Goal: Information Seeking & Learning: Learn about a topic

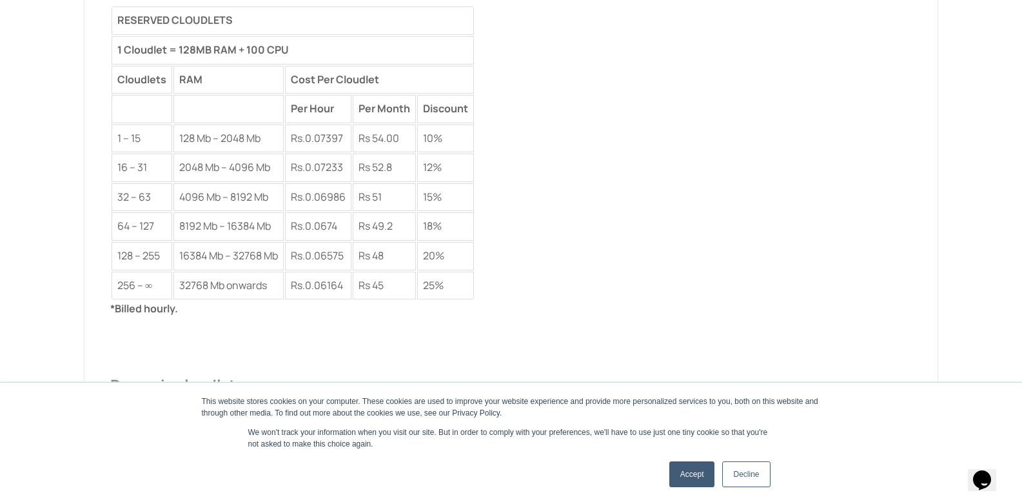
scroll to position [2245, 0]
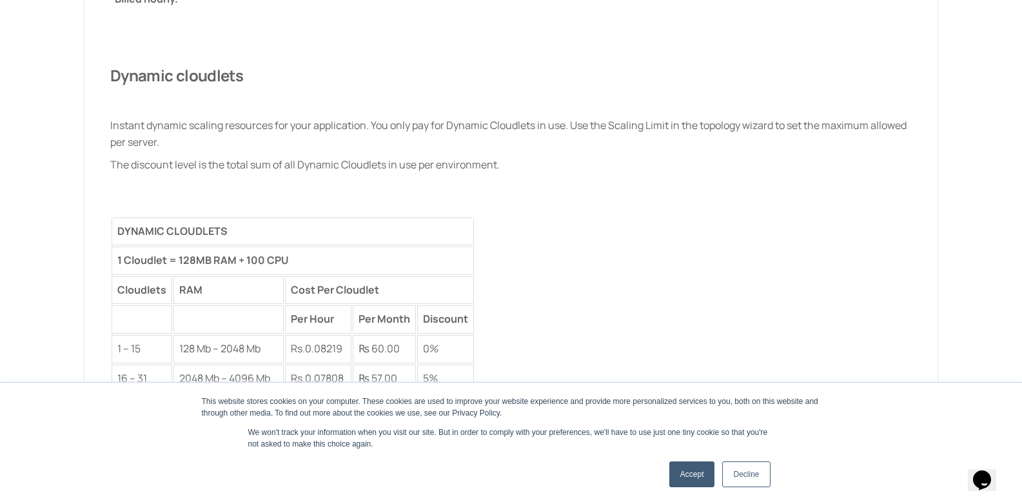
click at [677, 482] on link "Accept" at bounding box center [693, 474] width 46 height 26
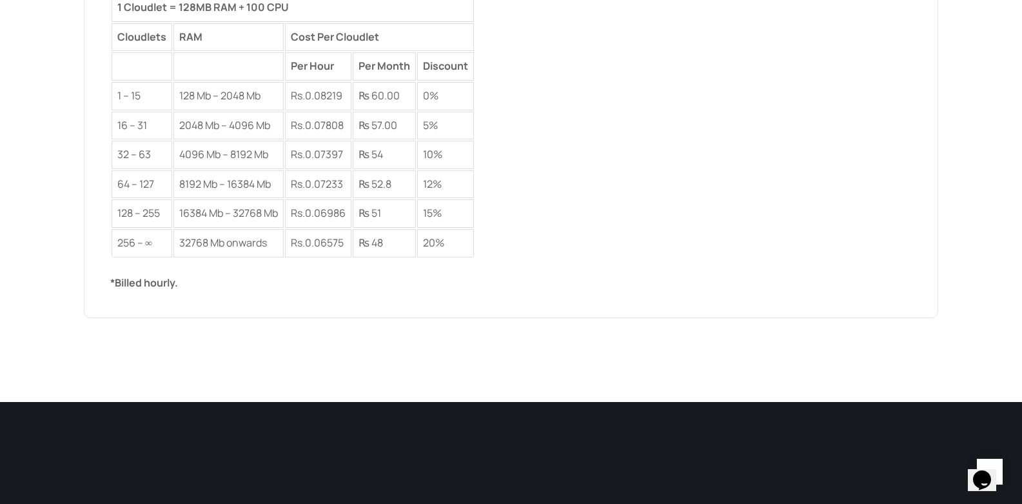
scroll to position [2399, 0]
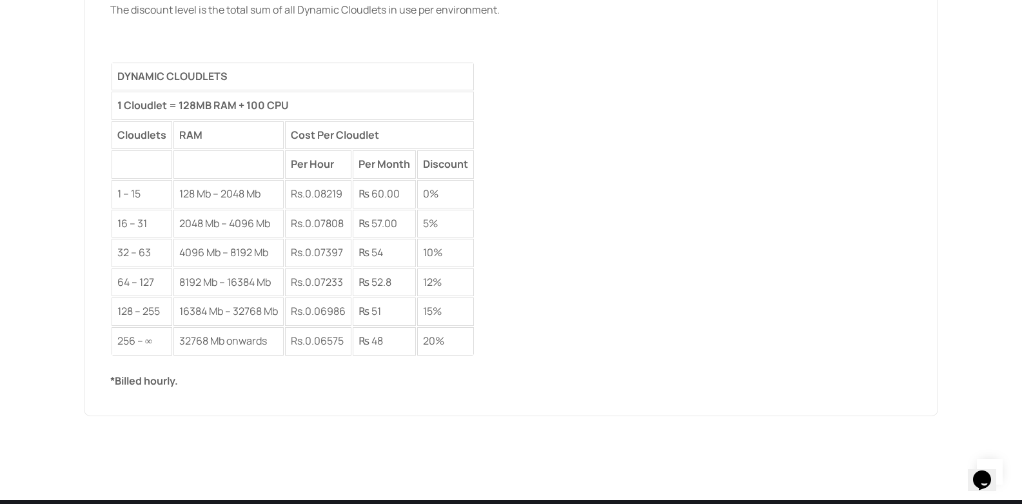
click at [204, 198] on td "128 Mb – 2048 Mb" at bounding box center [229, 194] width 110 height 28
drag, startPoint x: 204, startPoint y: 198, endPoint x: 281, endPoint y: 196, distance: 76.8
click at [279, 197] on td "128 Mb – 2048 Mb" at bounding box center [229, 194] width 110 height 28
click at [382, 199] on td "₨ 60.00" at bounding box center [384, 194] width 63 height 28
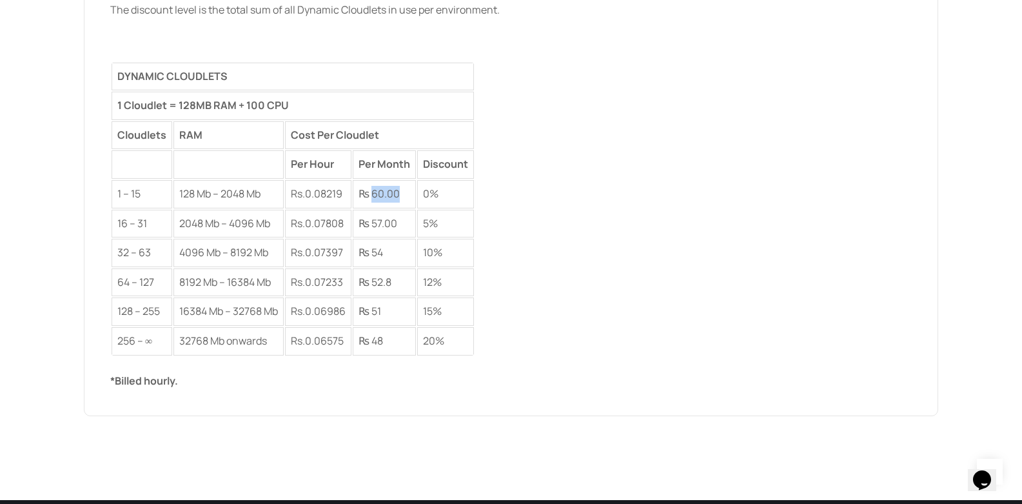
click at [382, 199] on td "₨ 60.00" at bounding box center [384, 194] width 63 height 28
click at [490, 210] on div "*Billed hourly. Dynamic cloudlets Instant dynamic scaling resources for your ap…" at bounding box center [511, 112] width 802 height 553
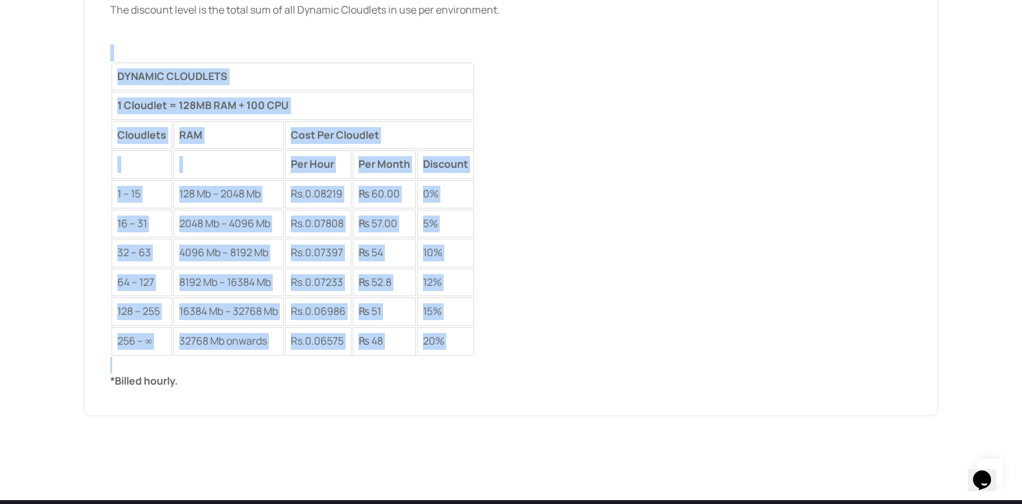
click at [490, 210] on div "*Billed hourly. Dynamic cloudlets Instant dynamic scaling resources for your ap…" at bounding box center [511, 112] width 802 height 553
click at [474, 228] on td "5%" at bounding box center [445, 224] width 57 height 28
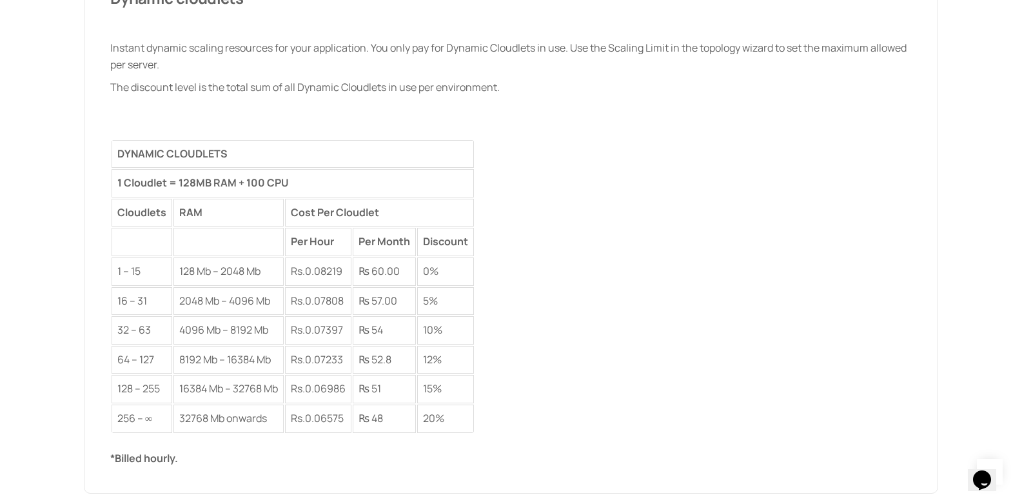
scroll to position [2167, 0]
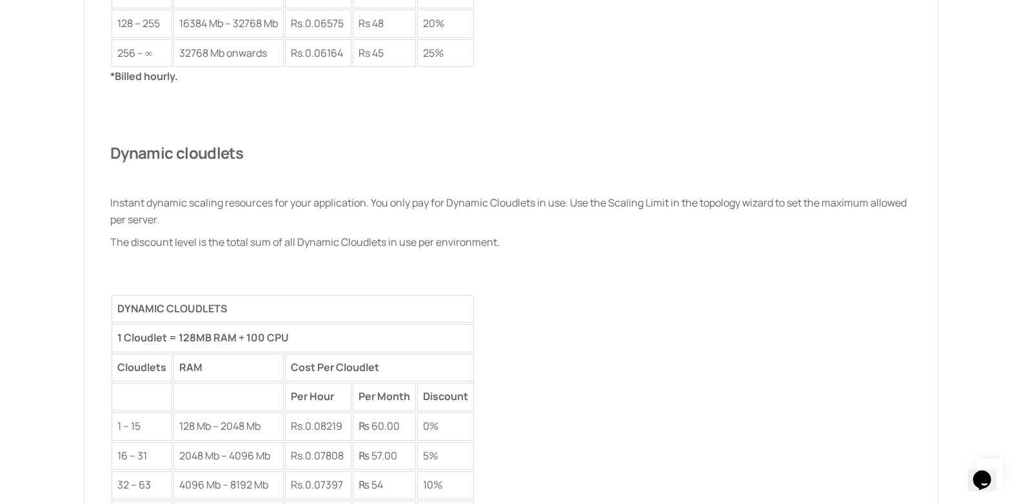
click at [128, 179] on div at bounding box center [511, 187] width 802 height 17
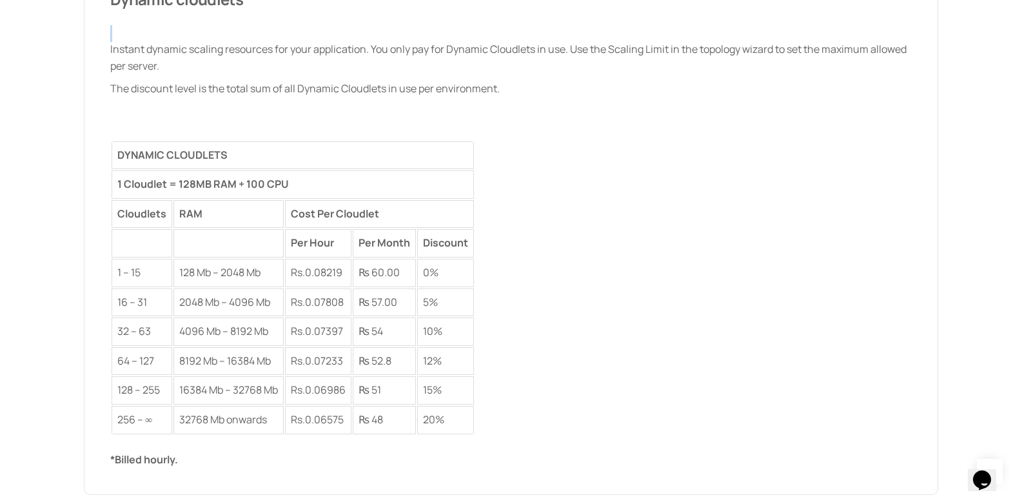
scroll to position [2322, 0]
click at [181, 277] on td "128 Mb – 2048 Mb" at bounding box center [229, 271] width 110 height 28
drag, startPoint x: 181, startPoint y: 277, endPoint x: 250, endPoint y: 279, distance: 68.4
click at [250, 279] on td "128 Mb – 2048 Mb" at bounding box center [229, 271] width 110 height 28
click at [188, 298] on td "2048 Mb – 4096 Mb" at bounding box center [229, 301] width 110 height 28
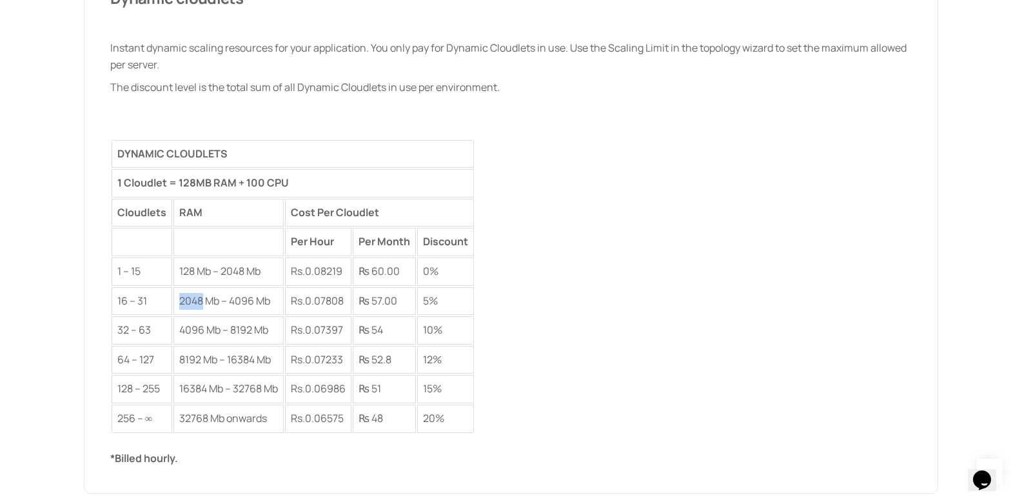
click at [188, 298] on td "2048 Mb – 4096 Mb" at bounding box center [229, 301] width 110 height 28
click at [151, 202] on td "Cloudlets" at bounding box center [142, 213] width 61 height 28
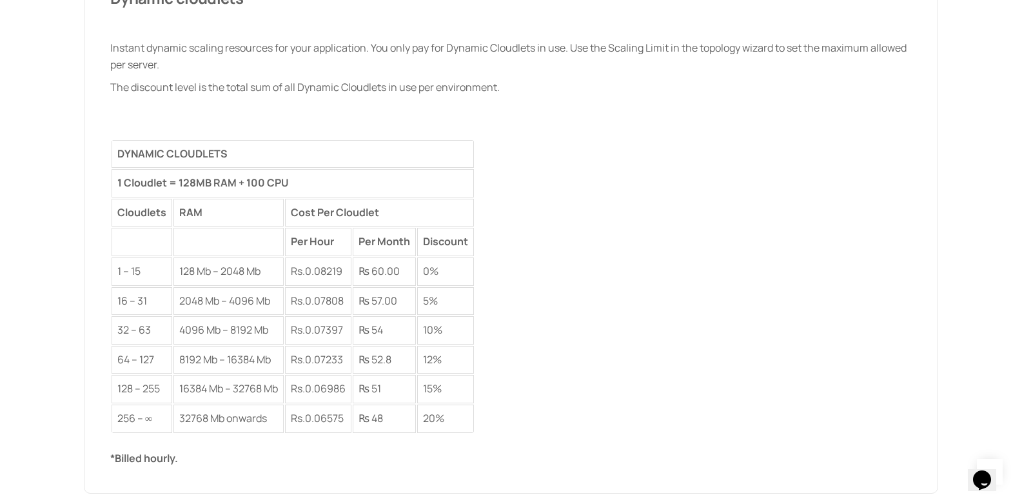
click at [240, 250] on td at bounding box center [229, 242] width 110 height 28
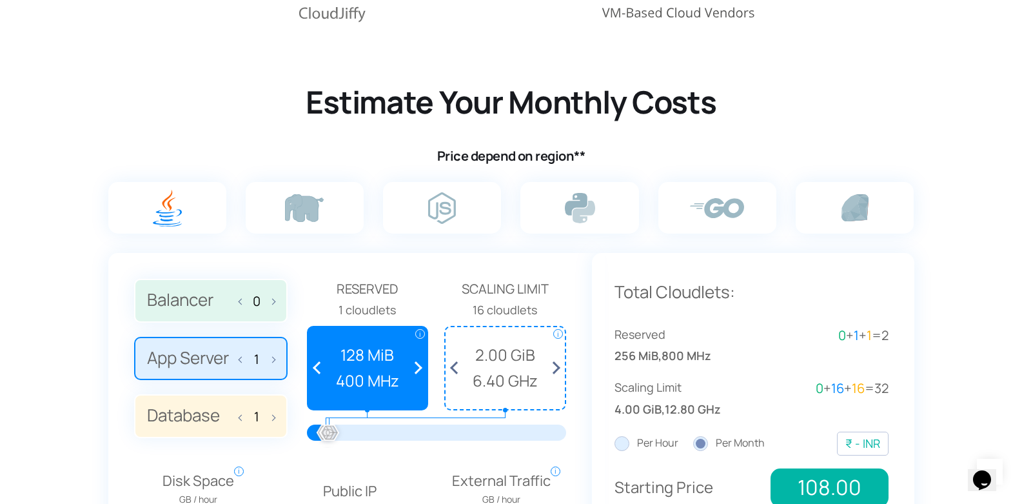
scroll to position [619, 0]
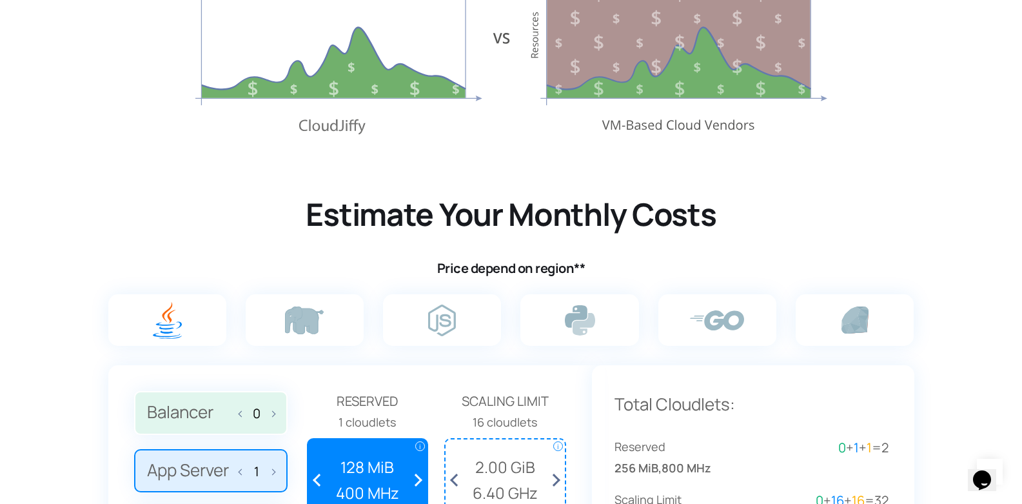
click at [326, 221] on h2 "Estimate Your Monthly Costs" at bounding box center [511, 214] width 813 height 40
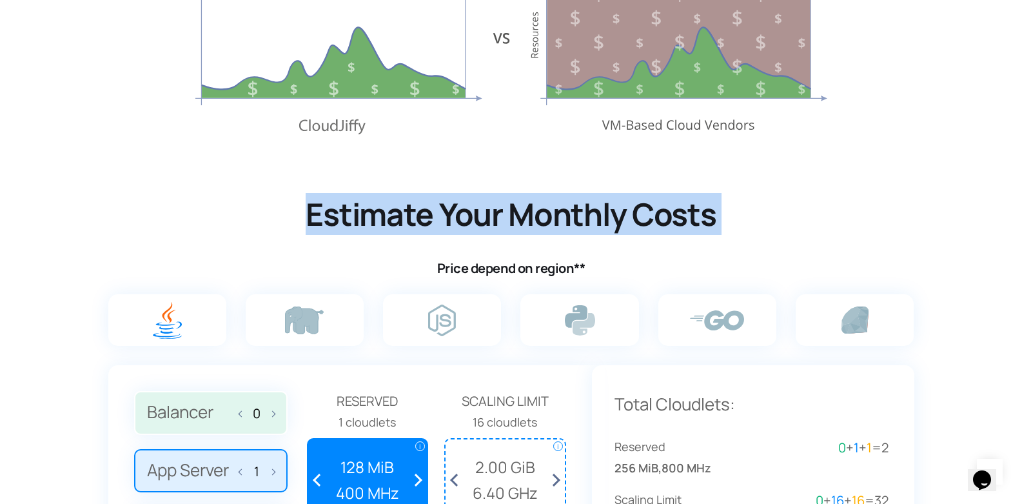
click at [326, 221] on h2 "Estimate Your Monthly Costs" at bounding box center [511, 214] width 813 height 40
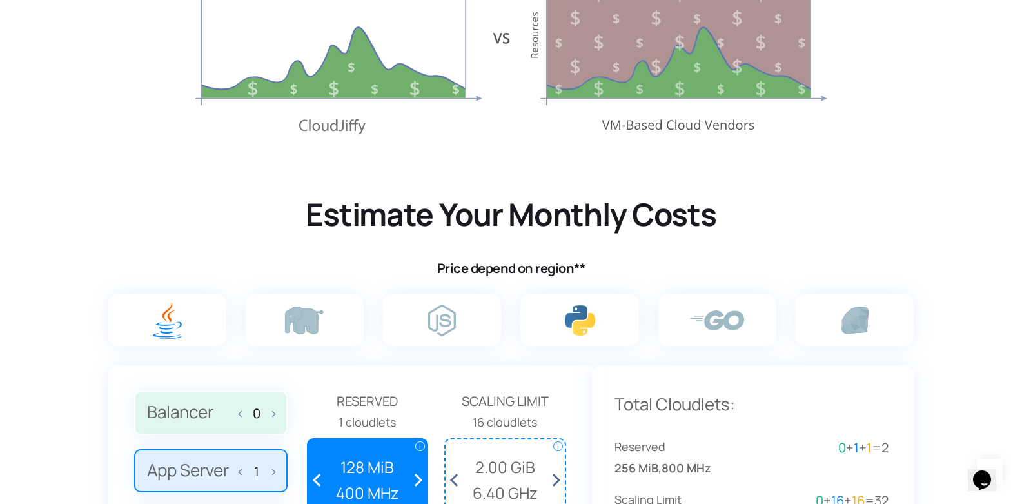
click at [562, 322] on label at bounding box center [580, 320] width 118 height 52
click at [0, 0] on input "radio" at bounding box center [0, 0] width 0 height 0
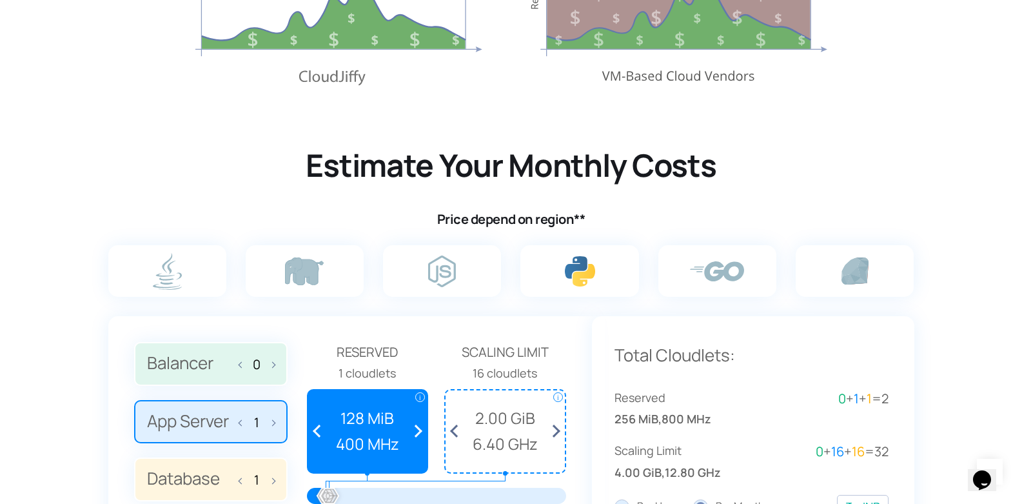
scroll to position [851, 0]
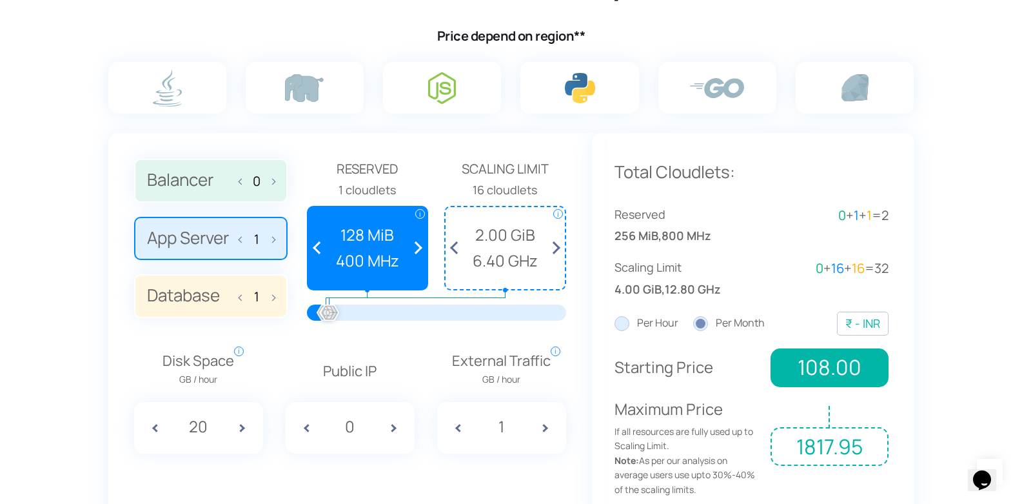
click at [463, 79] on label at bounding box center [442, 88] width 118 height 52
click at [0, 0] on input "radio" at bounding box center [0, 0] width 0 height 0
click at [246, 86] on label at bounding box center [305, 88] width 118 height 52
click at [0, 0] on input "radio" at bounding box center [0, 0] width 0 height 0
click at [161, 86] on img at bounding box center [167, 88] width 29 height 37
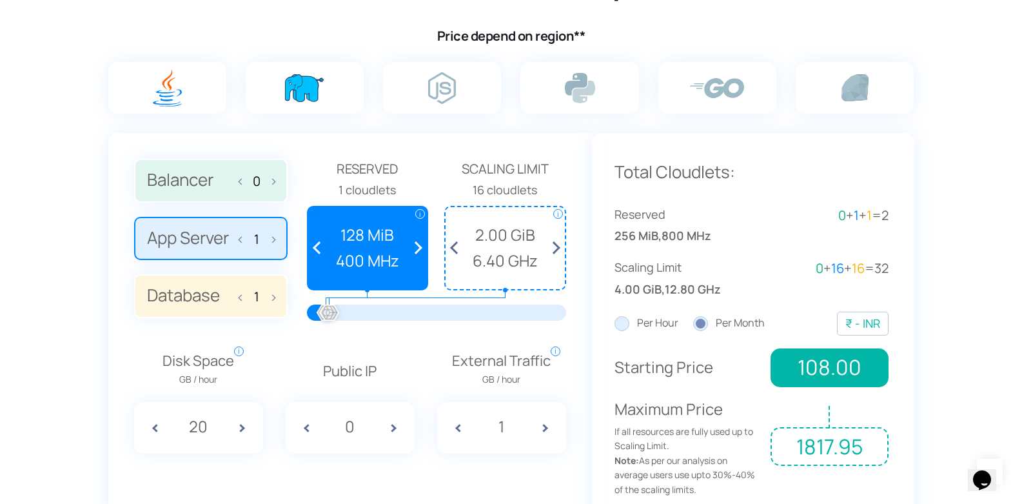
click at [0, 0] on input "radio" at bounding box center [0, 0] width 0 height 0
click at [207, 246] on label "App Server 1" at bounding box center [211, 239] width 154 height 44
click at [0, 0] on input "App Server 1" at bounding box center [0, 0] width 0 height 0
click at [279, 249] on label "App Server 1" at bounding box center [211, 239] width 154 height 44
click at [0, 0] on input "App Server 1" at bounding box center [0, 0] width 0 height 0
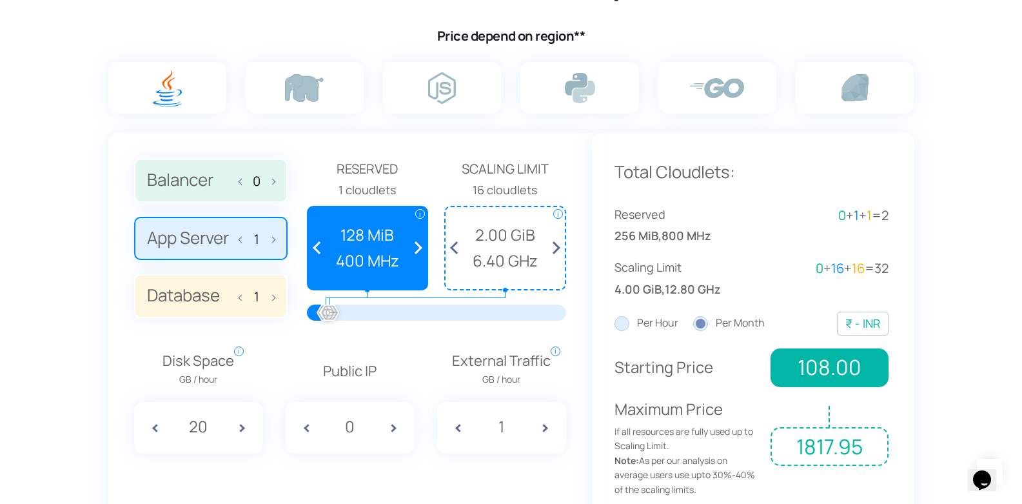
click at [269, 243] on span at bounding box center [270, 237] width 9 height 27
type input "2"
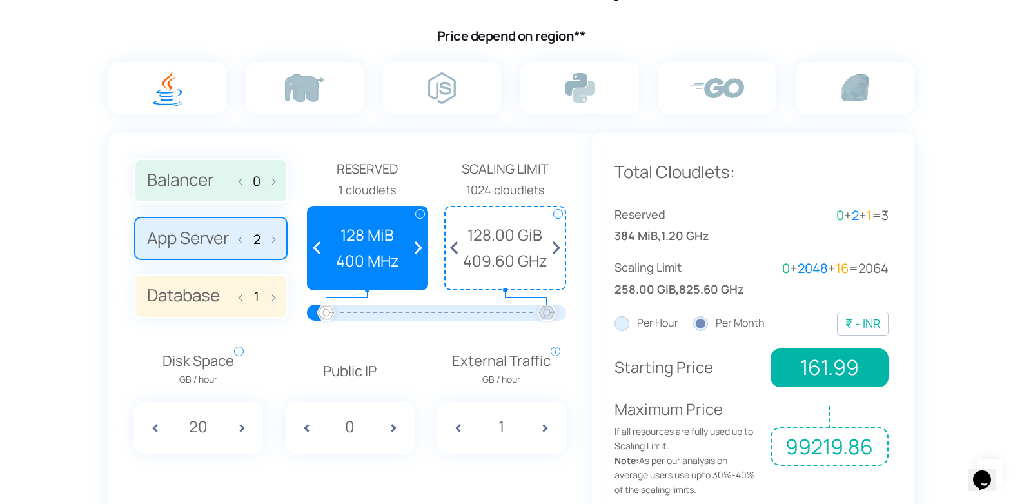
drag, startPoint x: 336, startPoint y: 312, endPoint x: 562, endPoint y: 316, distance: 226.4
click at [547, 316] on div at bounding box center [436, 312] width 221 height 16
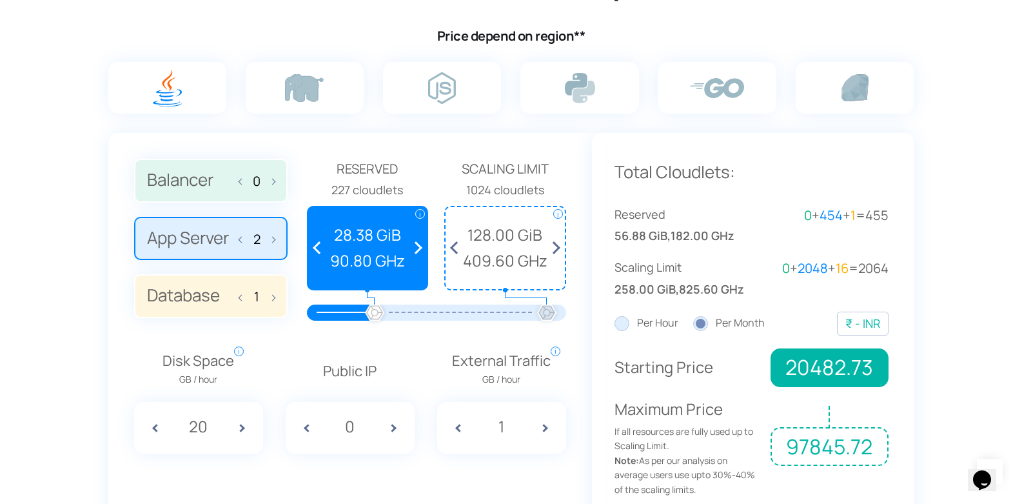
drag, startPoint x: 323, startPoint y: 313, endPoint x: 375, endPoint y: 324, distance: 52.9
click at [375, 324] on div at bounding box center [375, 313] width 28 height 28
click at [195, 196] on label "Balancer 0" at bounding box center [211, 181] width 154 height 44
click at [0, 0] on input "Balancer 0" at bounding box center [0, 0] width 0 height 0
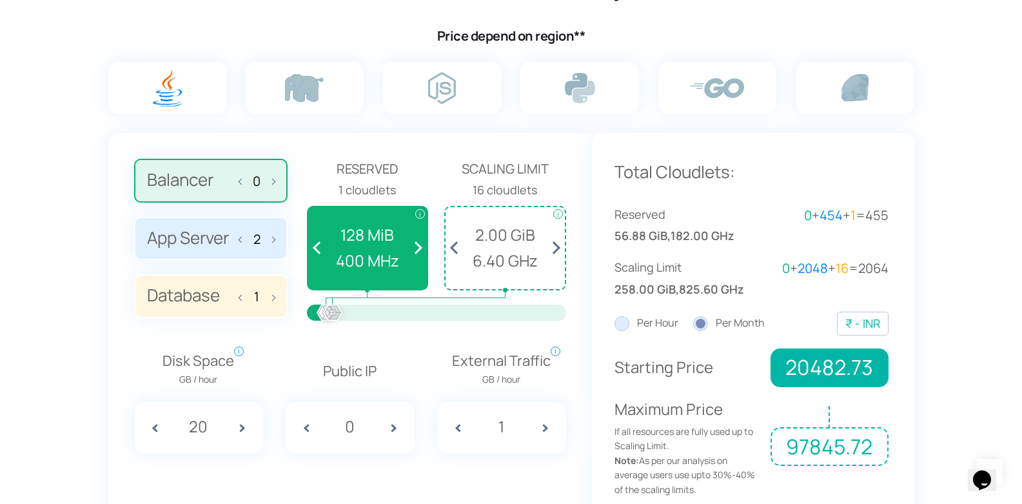
drag, startPoint x: 260, startPoint y: 186, endPoint x: 273, endPoint y: 186, distance: 12.9
click at [267, 186] on span "0" at bounding box center [256, 179] width 35 height 27
click at [275, 186] on label "Balancer 0" at bounding box center [211, 181] width 154 height 44
click at [0, 0] on input "Balancer 0" at bounding box center [0, 0] width 0 height 0
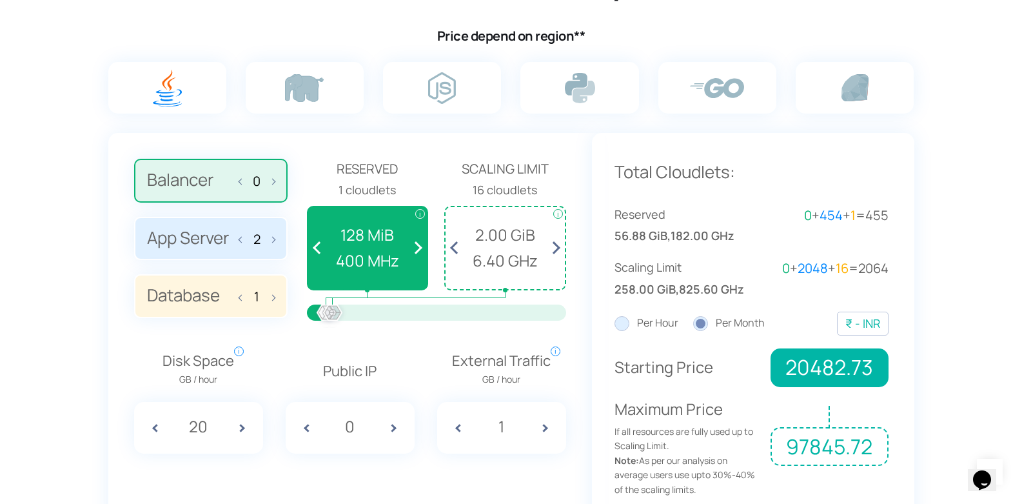
click at [275, 186] on label "Balancer 0" at bounding box center [211, 181] width 154 height 44
click at [0, 0] on input "Balancer 0" at bounding box center [0, 0] width 0 height 0
click at [275, 186] on label "Balancer 0" at bounding box center [211, 181] width 154 height 44
click at [0, 0] on input "Balancer 0" at bounding box center [0, 0] width 0 height 0
click at [275, 186] on label "Balancer 0" at bounding box center [211, 181] width 154 height 44
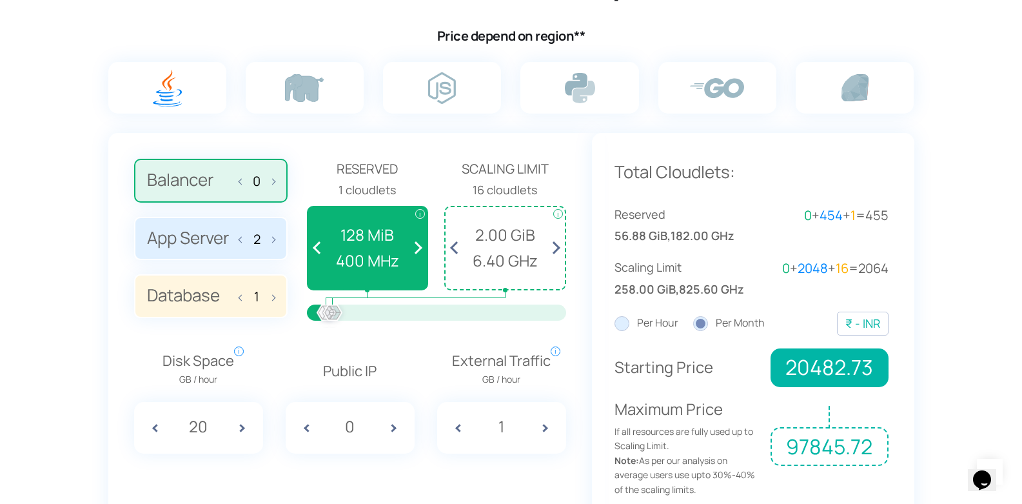
click at [0, 0] on input "Balancer 0" at bounding box center [0, 0] width 0 height 0
click at [275, 186] on label "Balancer 0" at bounding box center [211, 181] width 154 height 44
click at [0, 0] on input "Balancer 0" at bounding box center [0, 0] width 0 height 0
click at [275, 181] on span at bounding box center [270, 179] width 9 height 27
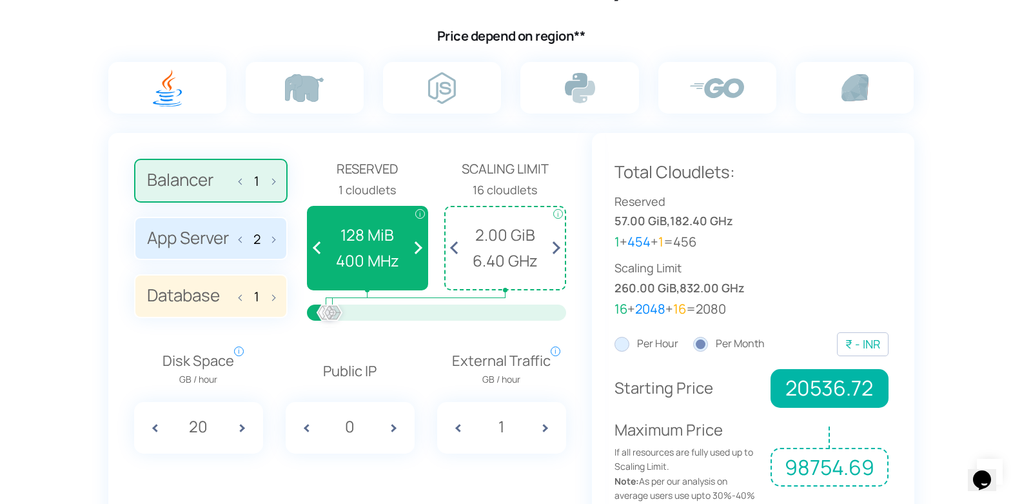
click at [275, 181] on span at bounding box center [270, 179] width 9 height 27
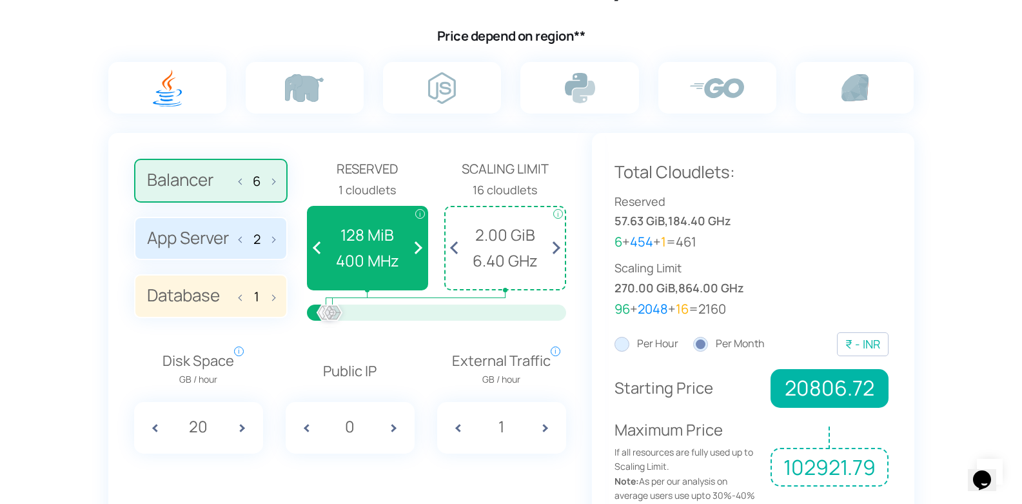
click at [275, 181] on span at bounding box center [270, 179] width 9 height 27
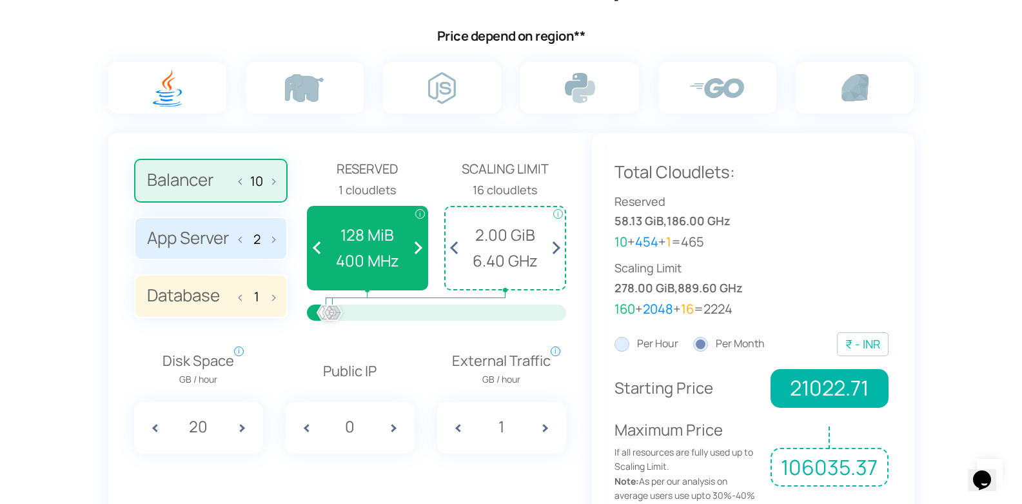
type input "11"
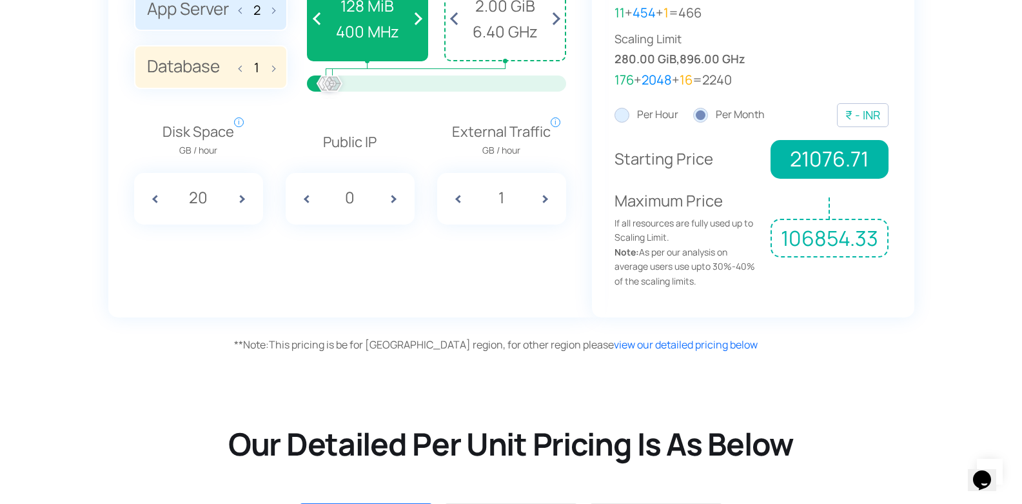
scroll to position [1083, 0]
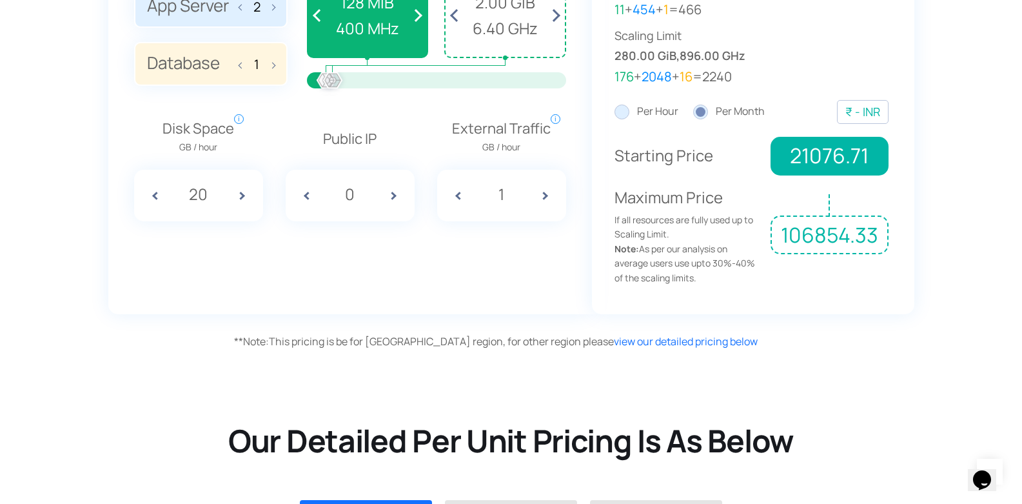
click at [817, 243] on span "106854.33" at bounding box center [829, 234] width 117 height 39
